Goal: Information Seeking & Learning: Learn about a topic

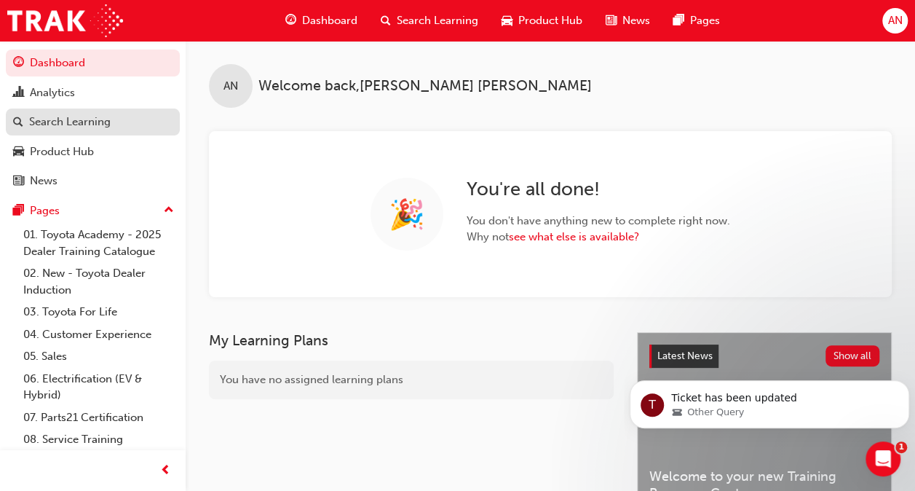
click at [72, 122] on div "Search Learning" at bounding box center [70, 122] width 82 height 17
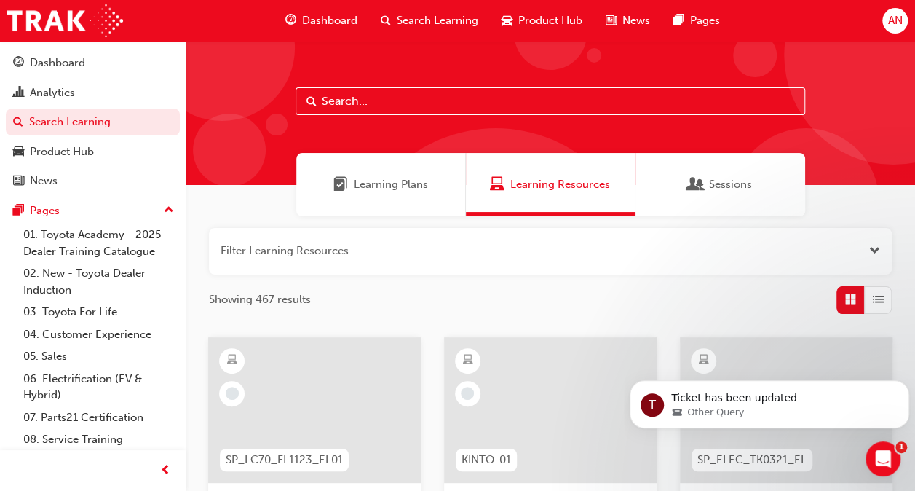
click at [414, 106] on input "text" at bounding box center [551, 101] width 510 height 28
click at [743, 188] on span "Sessions" at bounding box center [730, 184] width 43 height 17
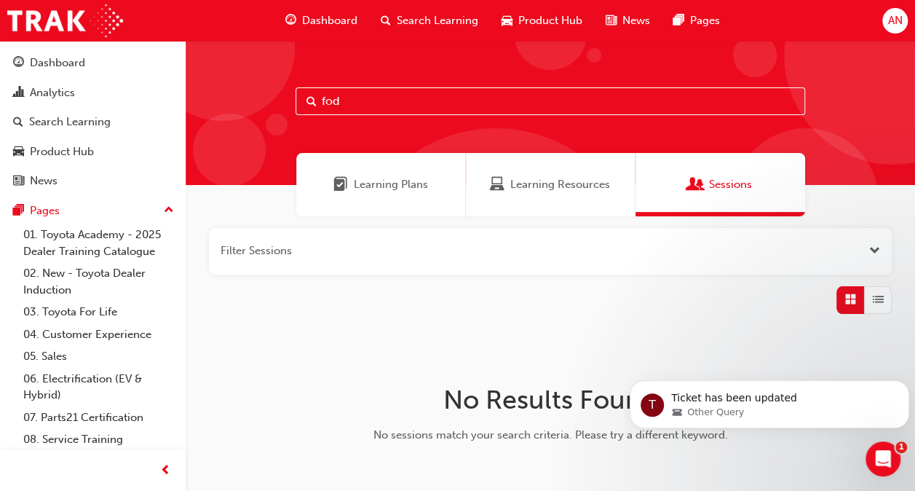
click at [350, 101] on input "fod" at bounding box center [551, 101] width 510 height 28
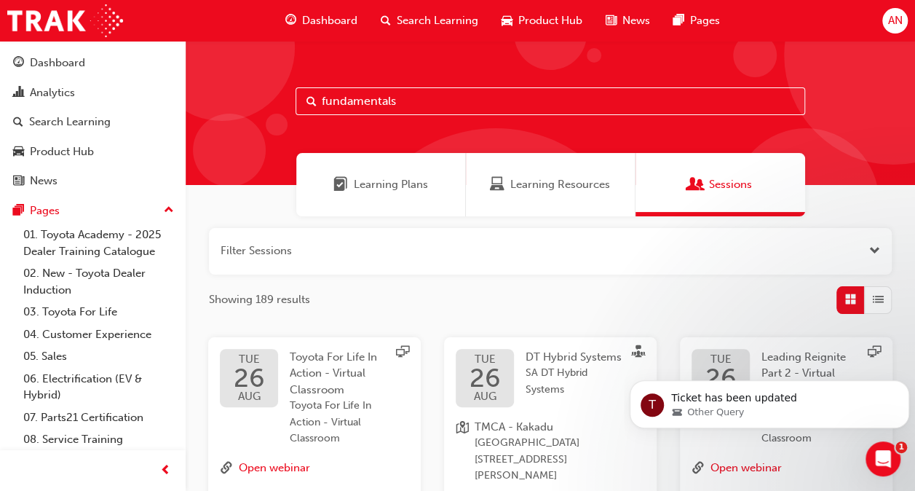
type input "fundamentals"
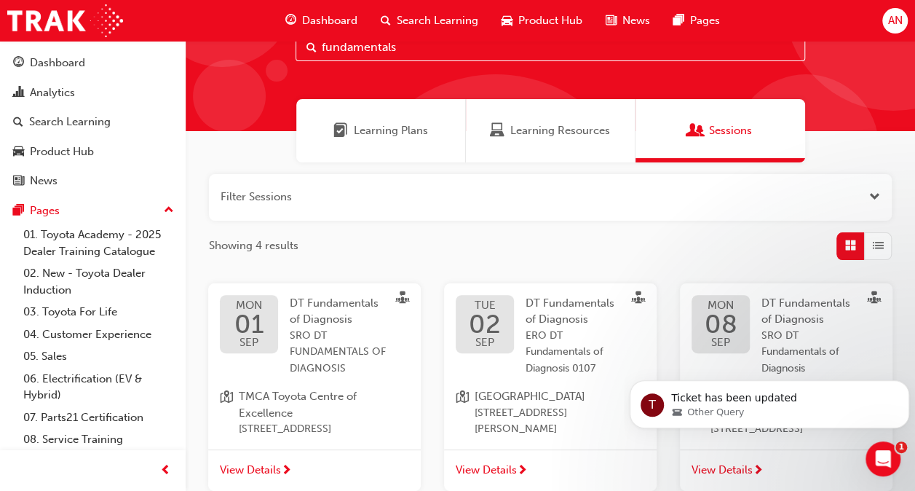
scroll to position [102, 0]
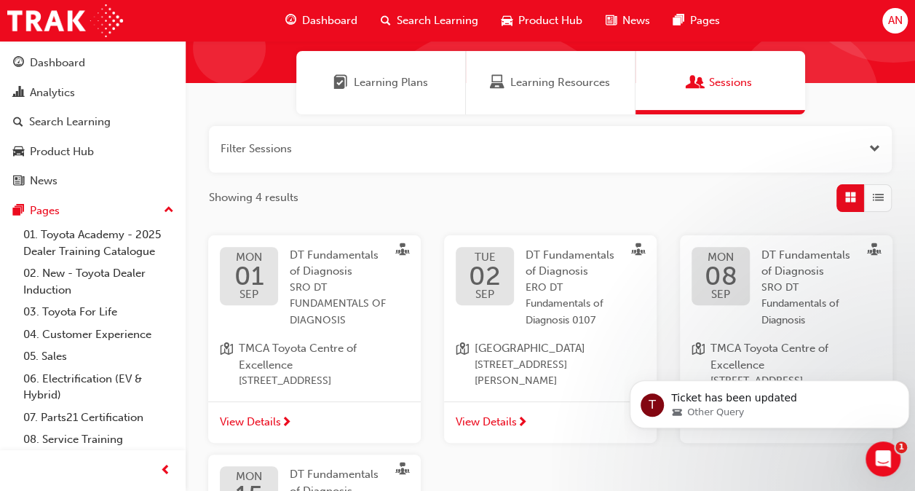
click at [506, 430] on span "View Details" at bounding box center [486, 422] width 61 height 17
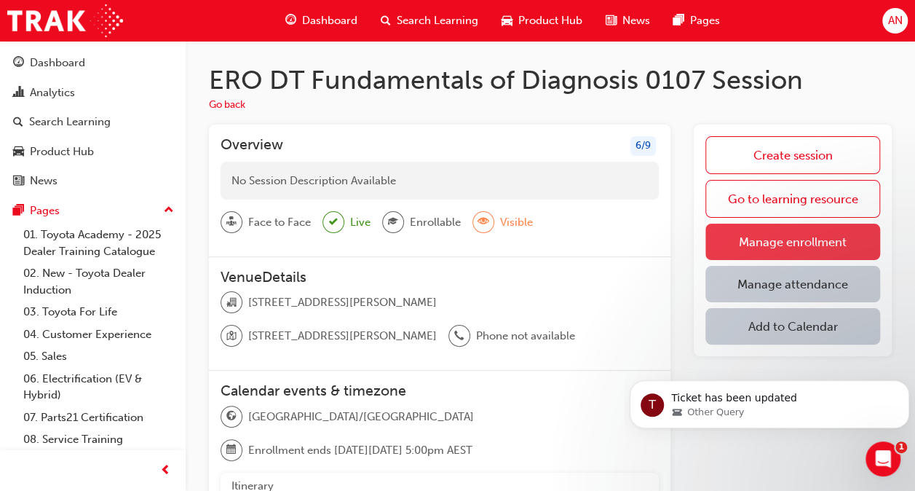
click at [724, 240] on link "Manage enrollment" at bounding box center [793, 242] width 175 height 36
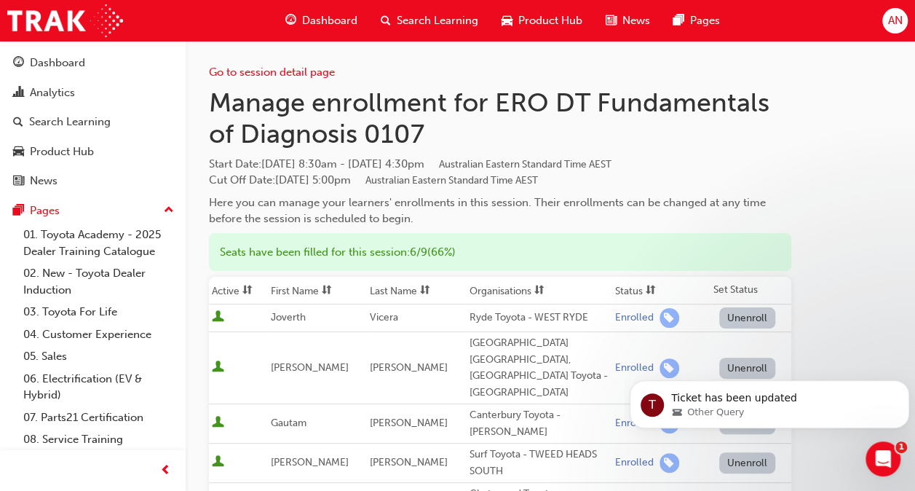
click at [846, 248] on div "Go to session detail page Manage enrollment for ERO DT Fundamentals of Diagnosi…" at bounding box center [550, 465] width 683 height 848
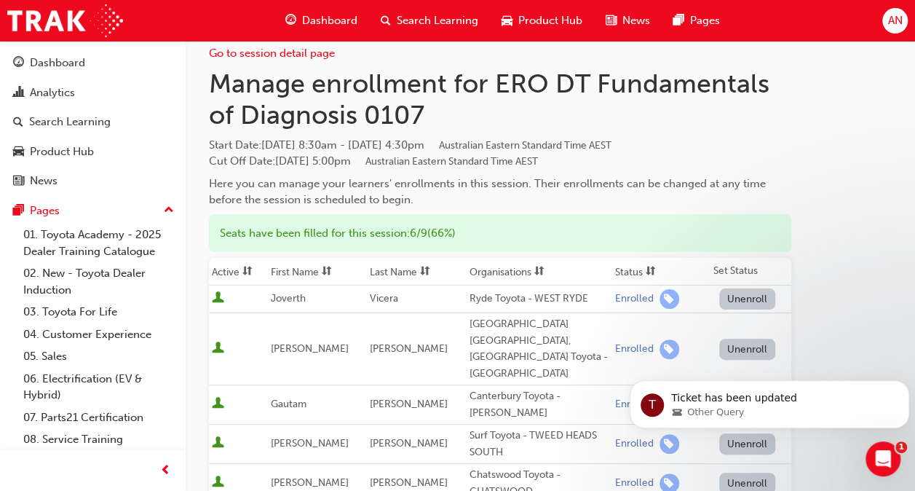
scroll to position [22, 0]
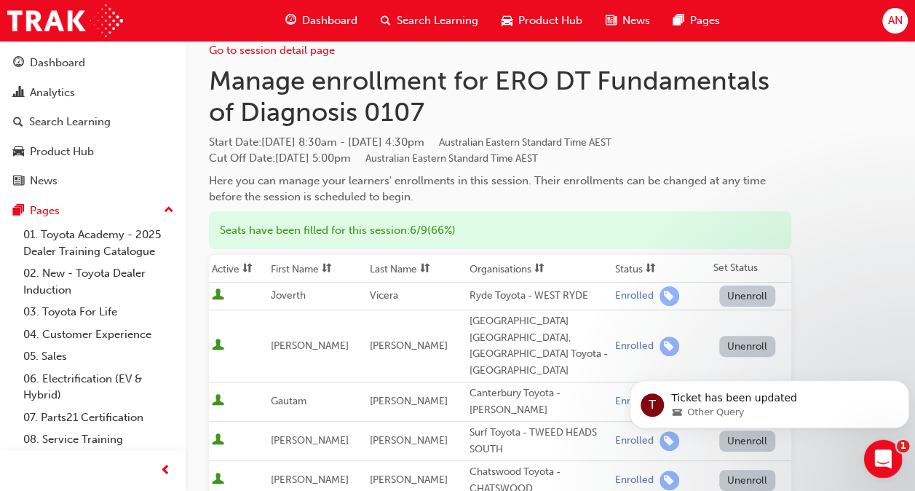
click at [876, 454] on icon "Open Intercom Messenger" at bounding box center [881, 457] width 24 height 24
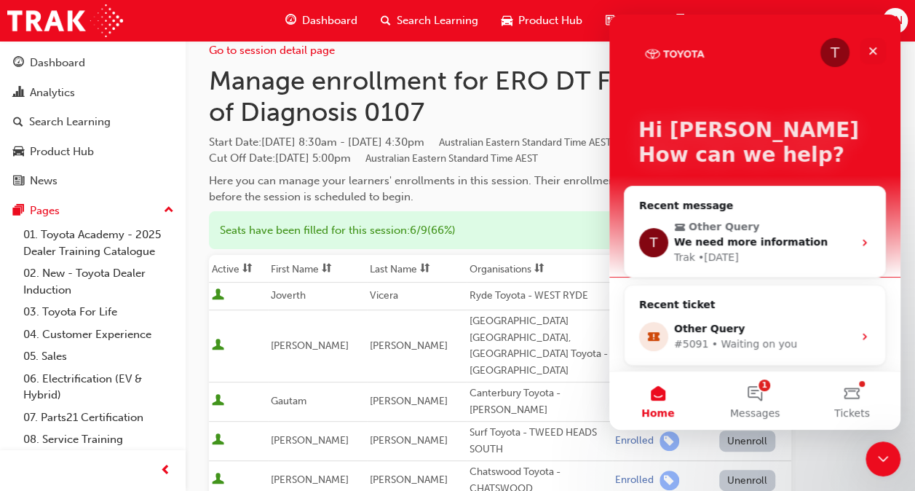
scroll to position [21, 0]
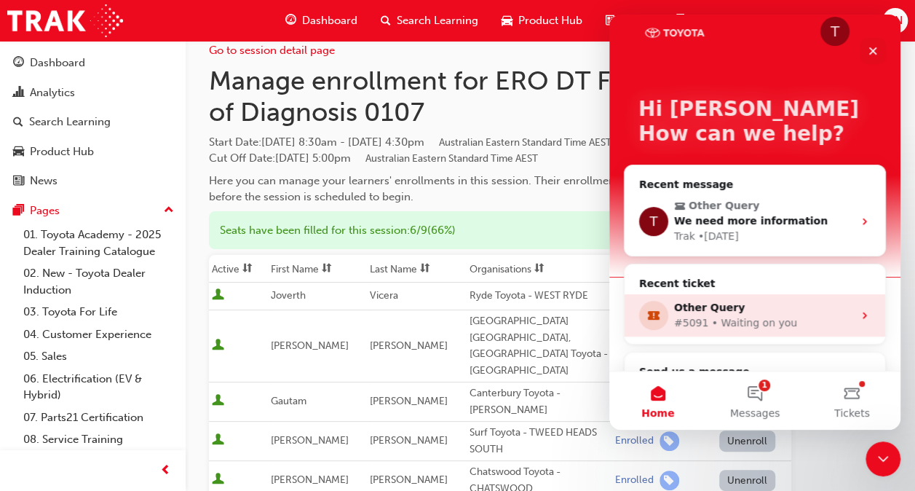
click at [811, 323] on div "#5091 • Waiting on you" at bounding box center [763, 322] width 179 height 15
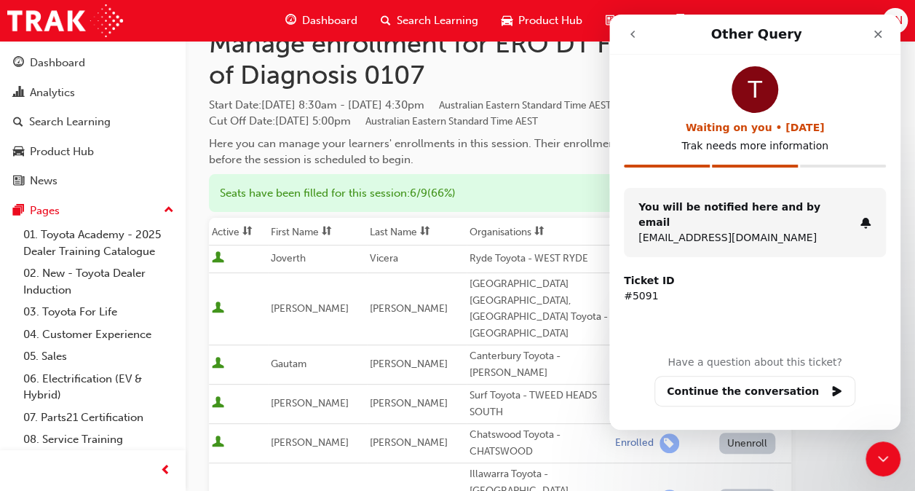
scroll to position [58, 0]
click at [633, 35] on icon "go back" at bounding box center [633, 34] width 12 height 12
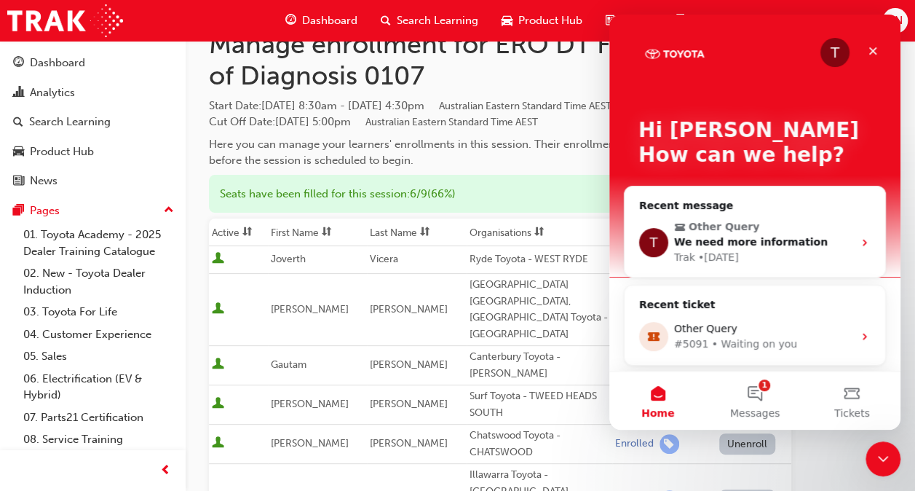
click at [633, 35] on div "T Hi [PERSON_NAME] 👋 How can we help?" at bounding box center [755, 146] width 262 height 262
click at [761, 394] on button "1 Messages" at bounding box center [754, 400] width 97 height 58
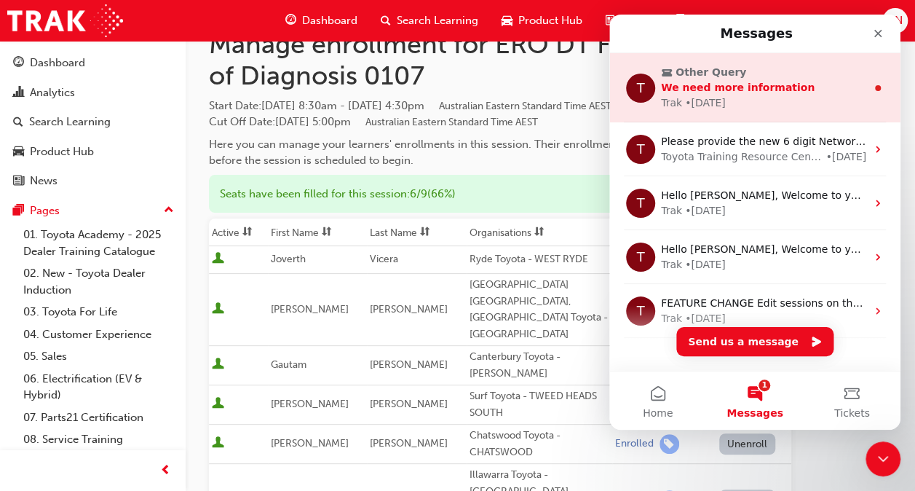
click at [849, 102] on div "Trak • [DATE]" at bounding box center [763, 102] width 205 height 15
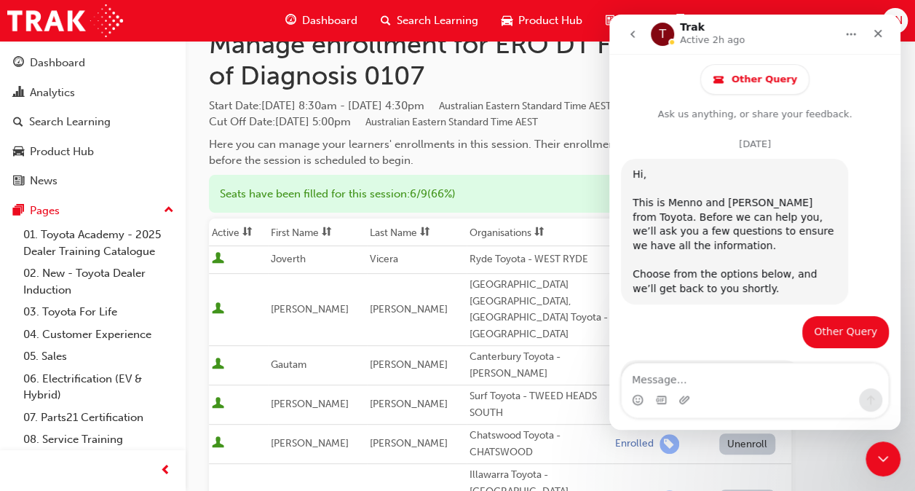
click at [760, 302] on div "Hi, ​ This is [PERSON_NAME] and [PERSON_NAME] from Toyota. Before we can help y…" at bounding box center [734, 232] width 227 height 146
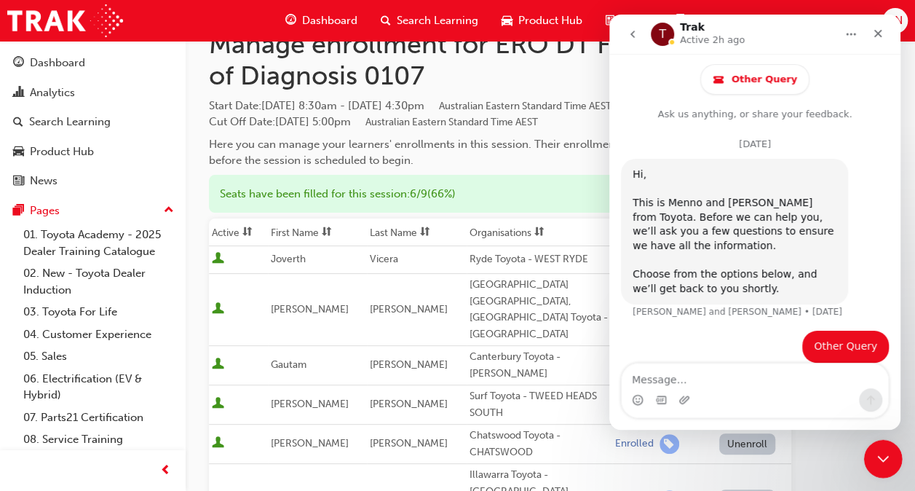
click at [876, 450] on icon "Close Intercom Messenger" at bounding box center [880, 456] width 17 height 17
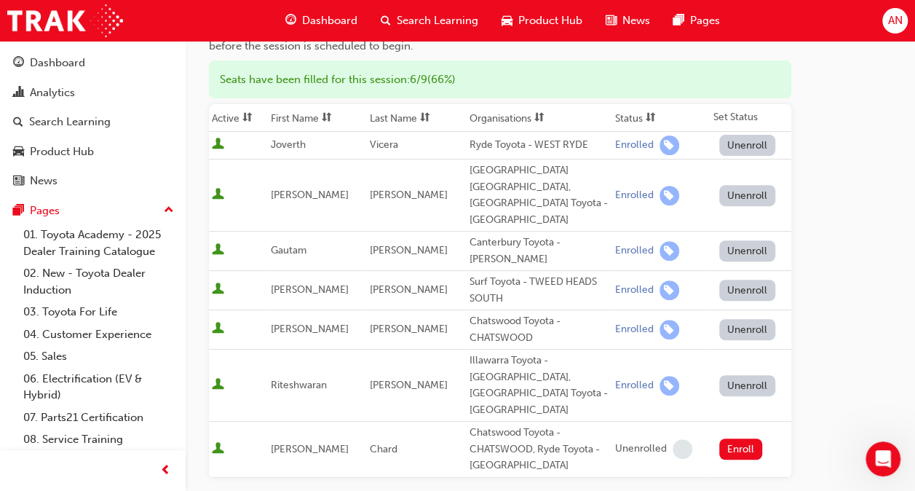
scroll to position [0, 0]
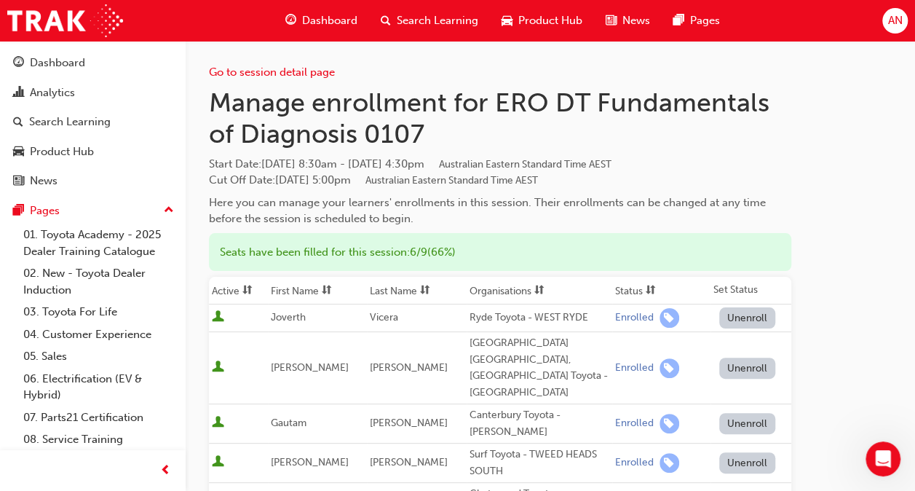
click at [437, 25] on span "Search Learning" at bounding box center [438, 20] width 82 height 17
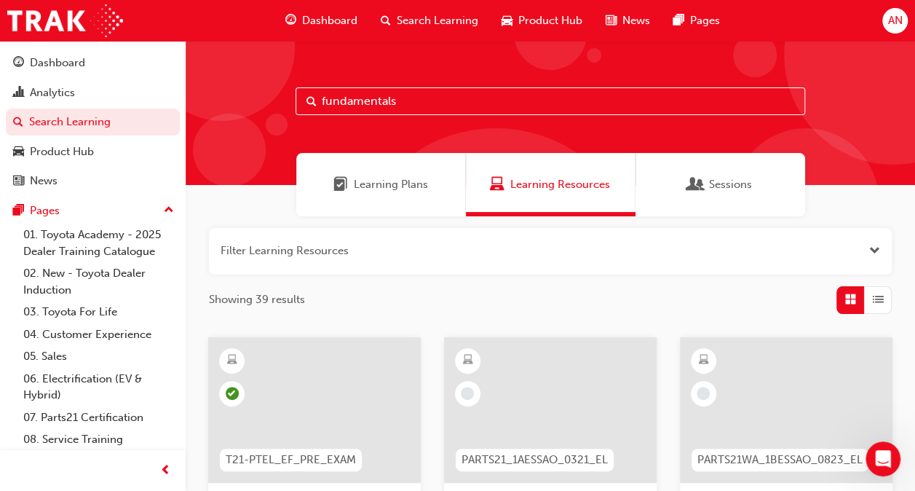
click at [422, 108] on input "fundamentals" at bounding box center [551, 101] width 510 height 28
drag, startPoint x: 419, startPoint y: 107, endPoint x: 298, endPoint y: 114, distance: 121.1
click at [298, 114] on input "fundamentals" at bounding box center [551, 101] width 510 height 28
type input "DT"
click at [705, 177] on div "Sessions" at bounding box center [720, 184] width 63 height 17
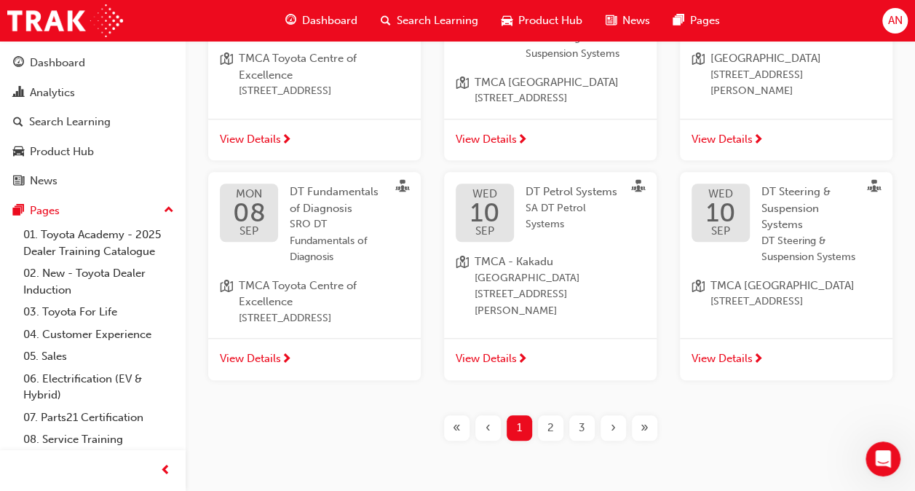
scroll to position [590, 0]
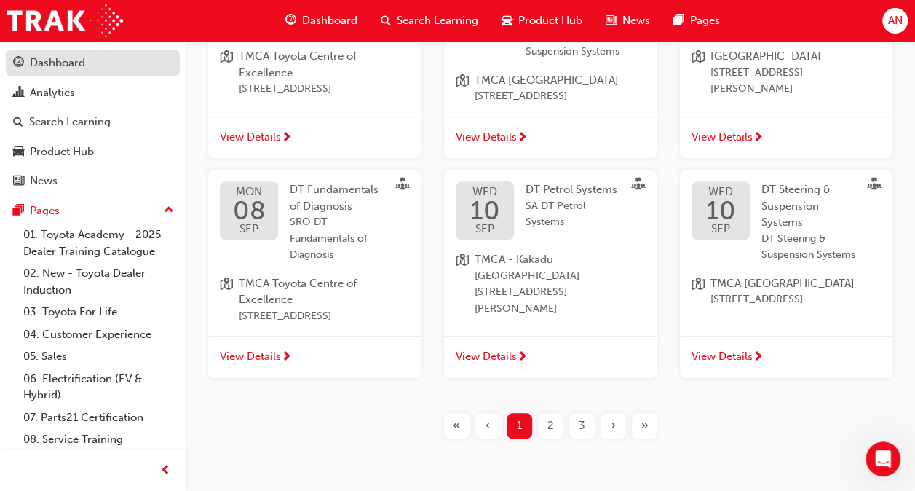
click at [79, 62] on div "Dashboard" at bounding box center [57, 63] width 55 height 17
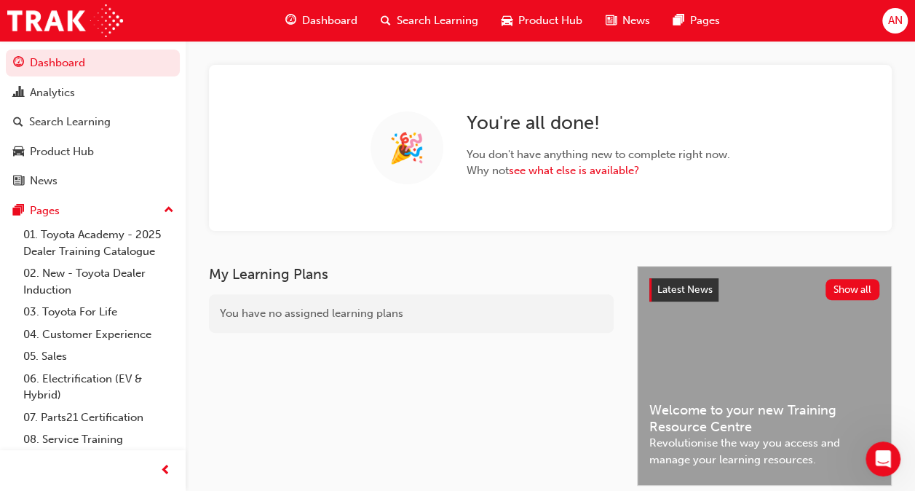
scroll to position [334, 0]
